Goal: Complete application form

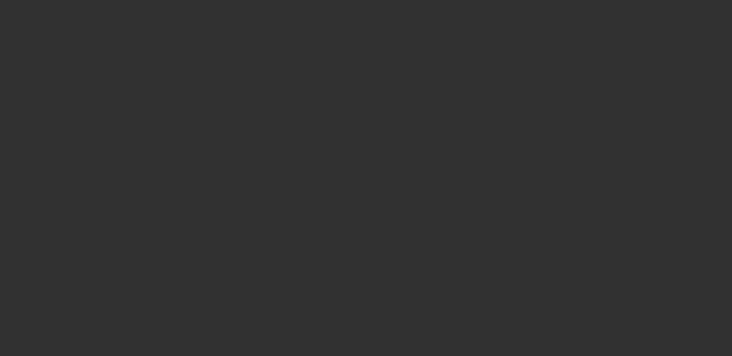
select select "4"
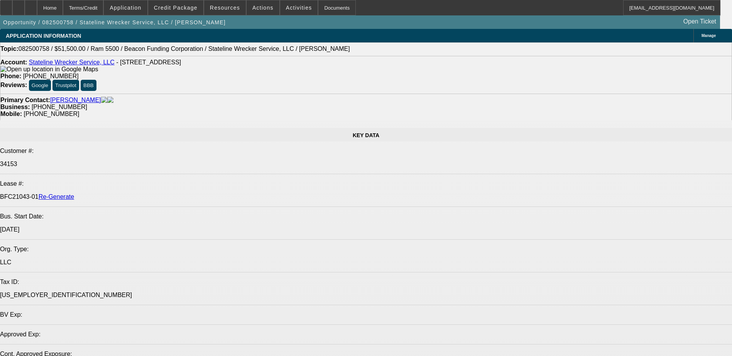
select select "0"
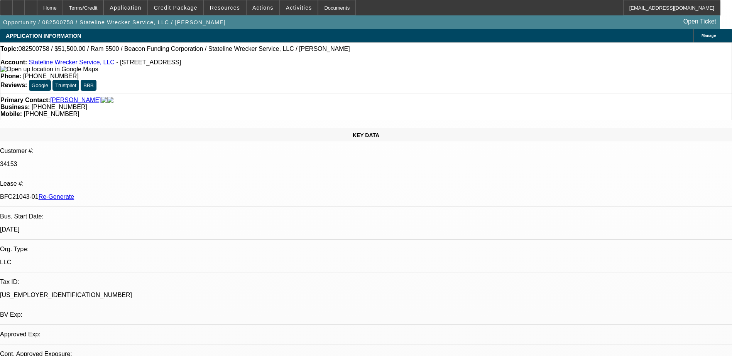
select select "2"
select select "0.1"
select select "1"
select select "2"
select select "4"
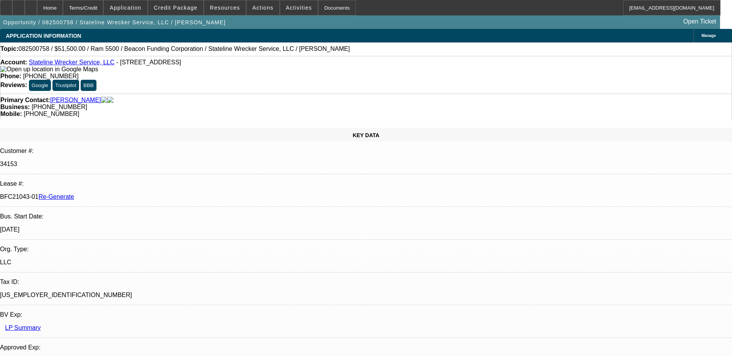
drag, startPoint x: 91, startPoint y: 131, endPoint x: 121, endPoint y: 127, distance: 30.7
click at [121, 194] on div "BFC21043-01 Re-Generate" at bounding box center [366, 197] width 732 height 7
copy p "BFC21043-01"
click at [318, 9] on div "Documents" at bounding box center [337, 7] width 38 height 15
click at [260, 13] on span at bounding box center [262, 7] width 33 height 19
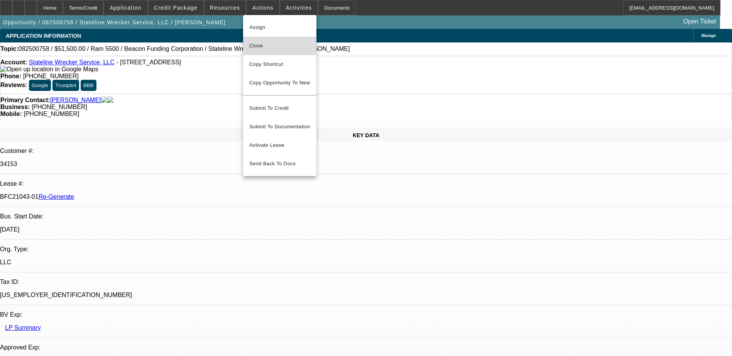
click at [260, 44] on span "Close" at bounding box center [279, 45] width 61 height 9
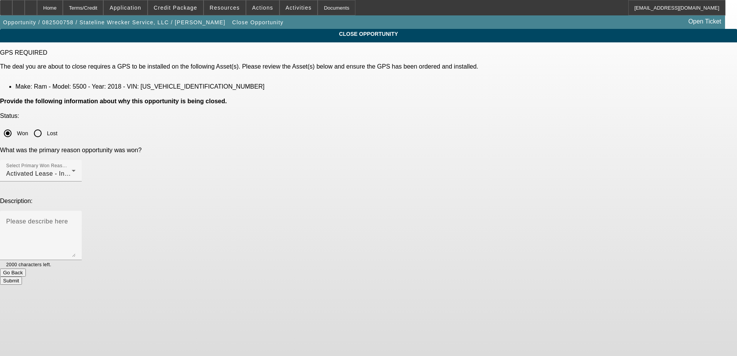
click at [22, 277] on button "Submit" at bounding box center [11, 281] width 22 height 8
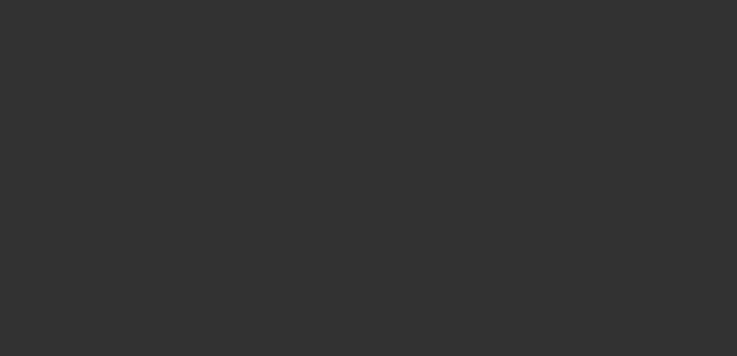
select select "4"
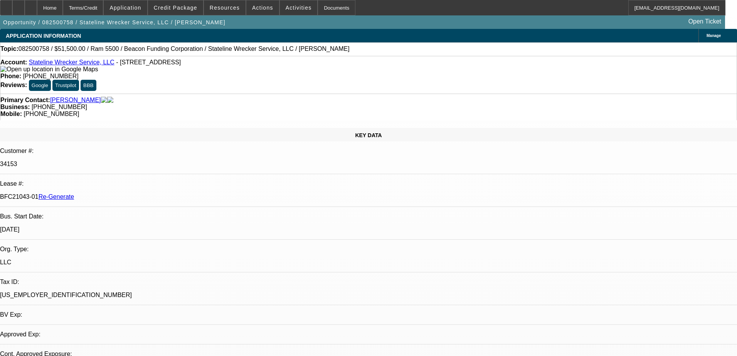
select select "0"
select select "2"
select select "0.1"
select select "4"
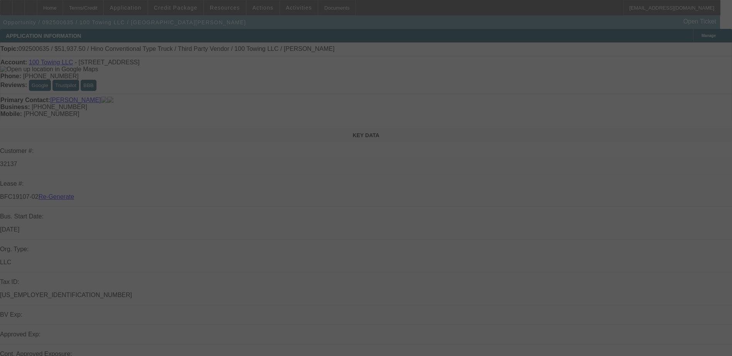
select select "3"
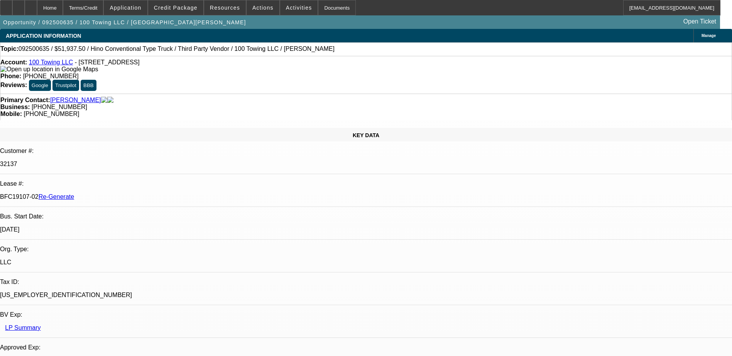
select select "0"
select select "2"
select select "0"
select select "1"
select select "2"
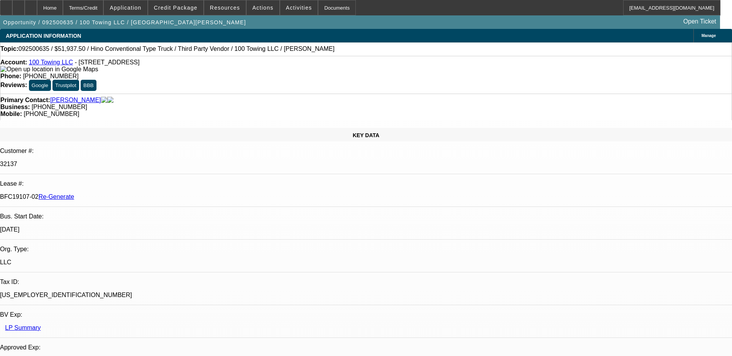
select select "6"
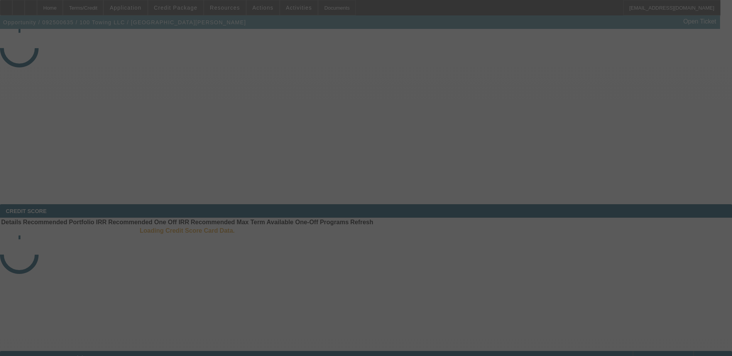
select select "3"
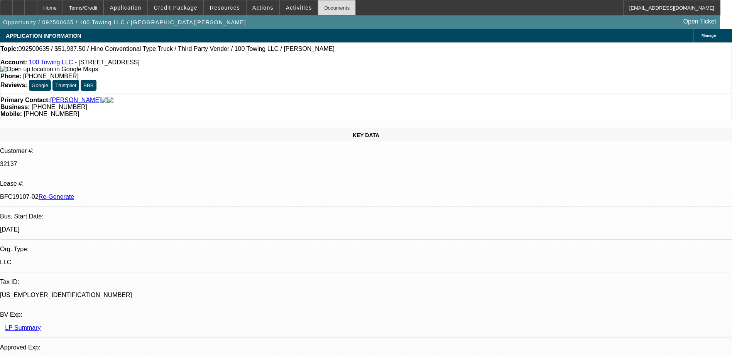
select select "0"
select select "2"
select select "0"
select select "6"
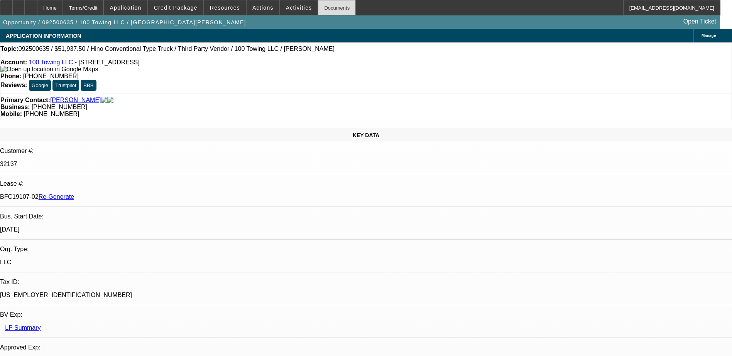
click at [326, 6] on div "Documents" at bounding box center [337, 7] width 38 height 15
